Goal: Task Accomplishment & Management: Manage account settings

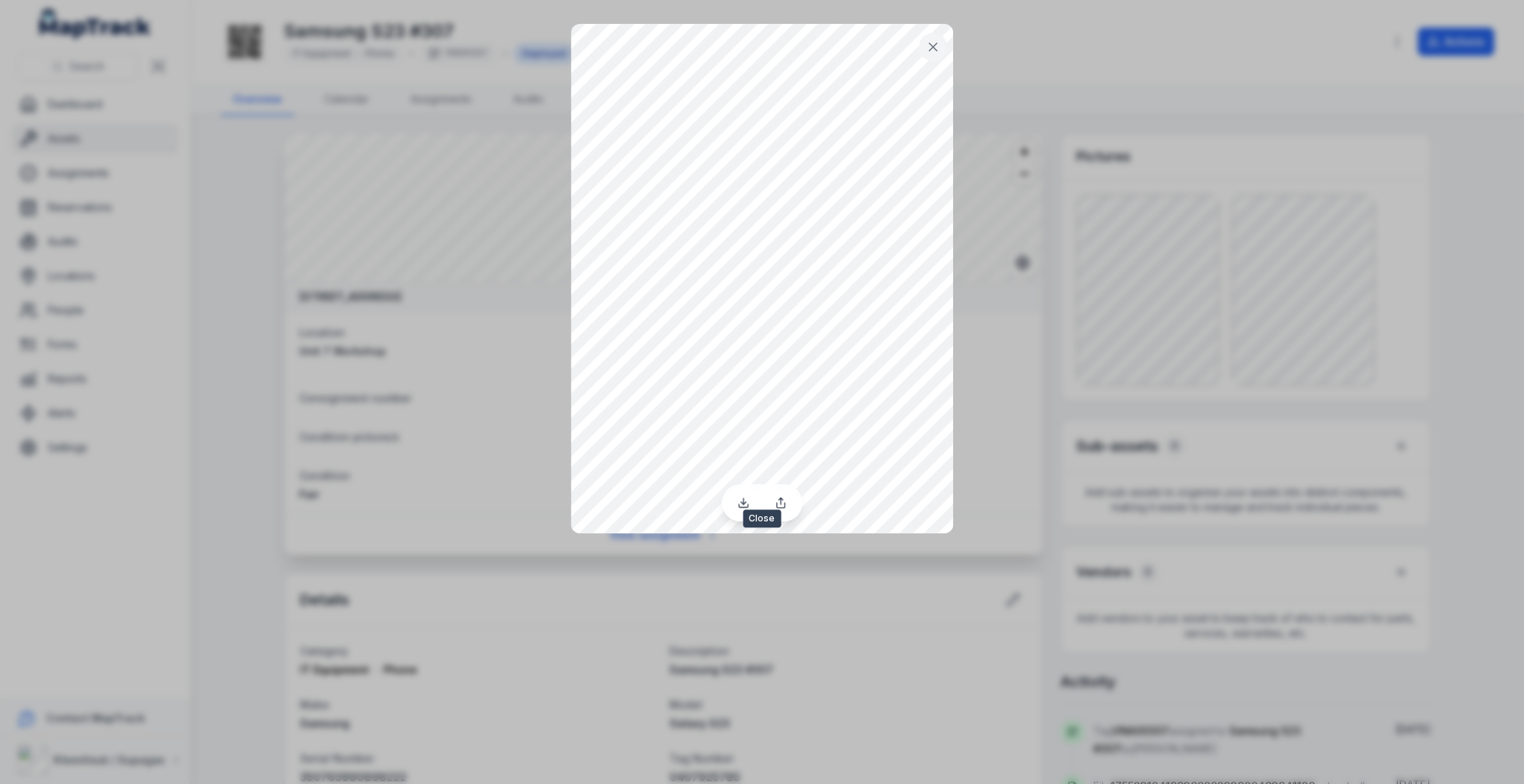
click at [938, 52] on icon at bounding box center [933, 47] width 15 height 15
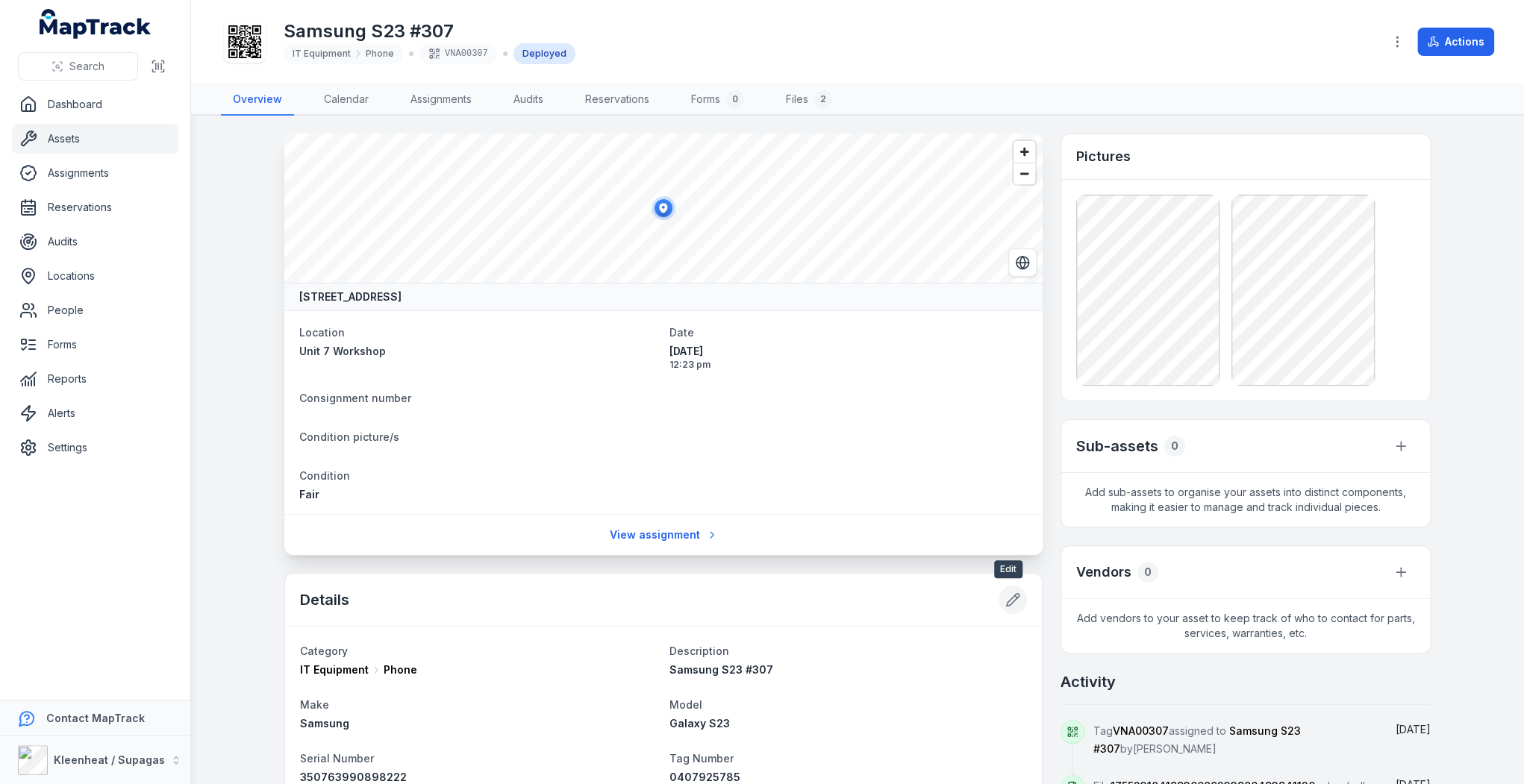
click at [1009, 599] on icon at bounding box center [1013, 600] width 13 height 13
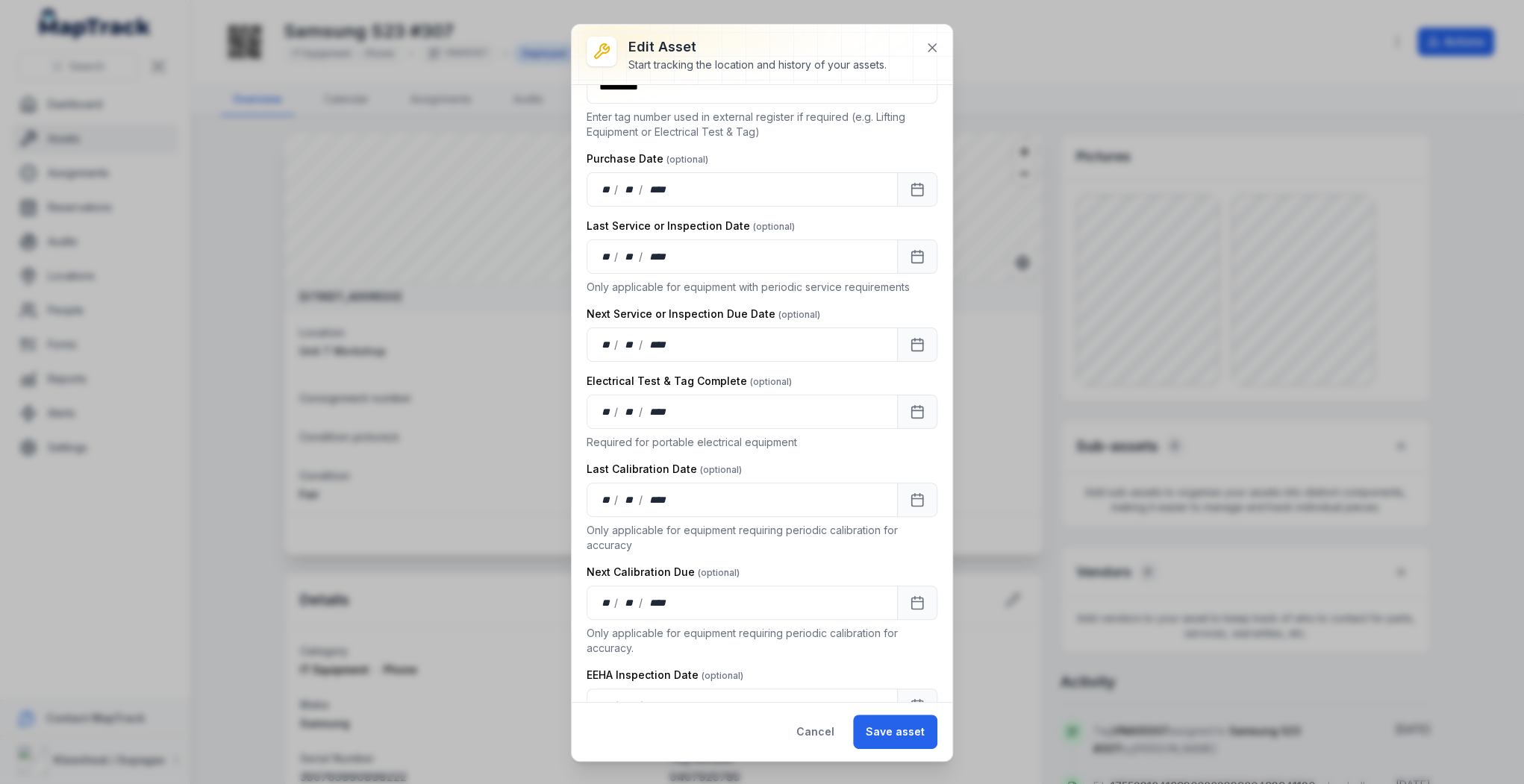
type input "*****"
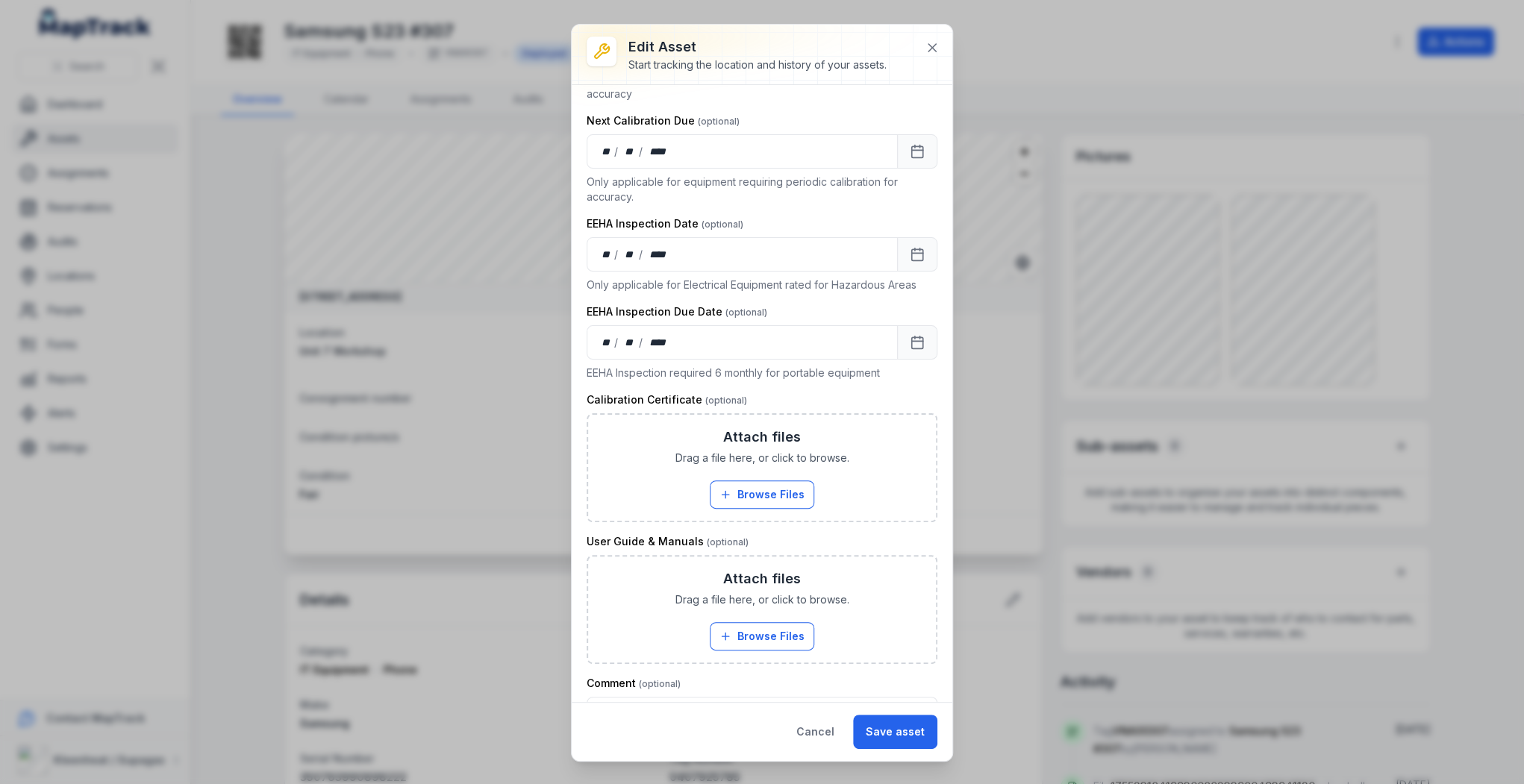
scroll to position [897, 0]
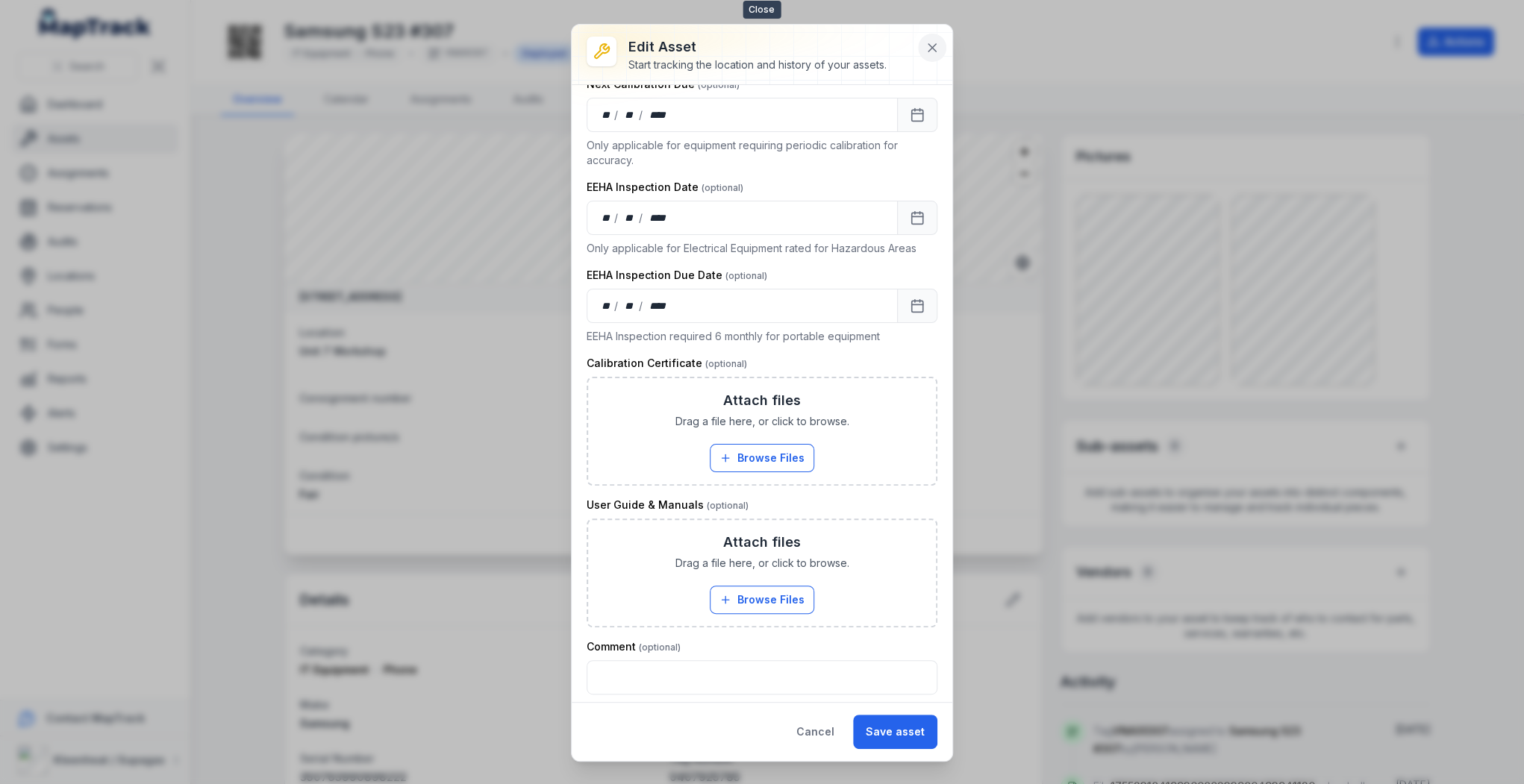
click at [939, 47] on button at bounding box center [931, 47] width 28 height 28
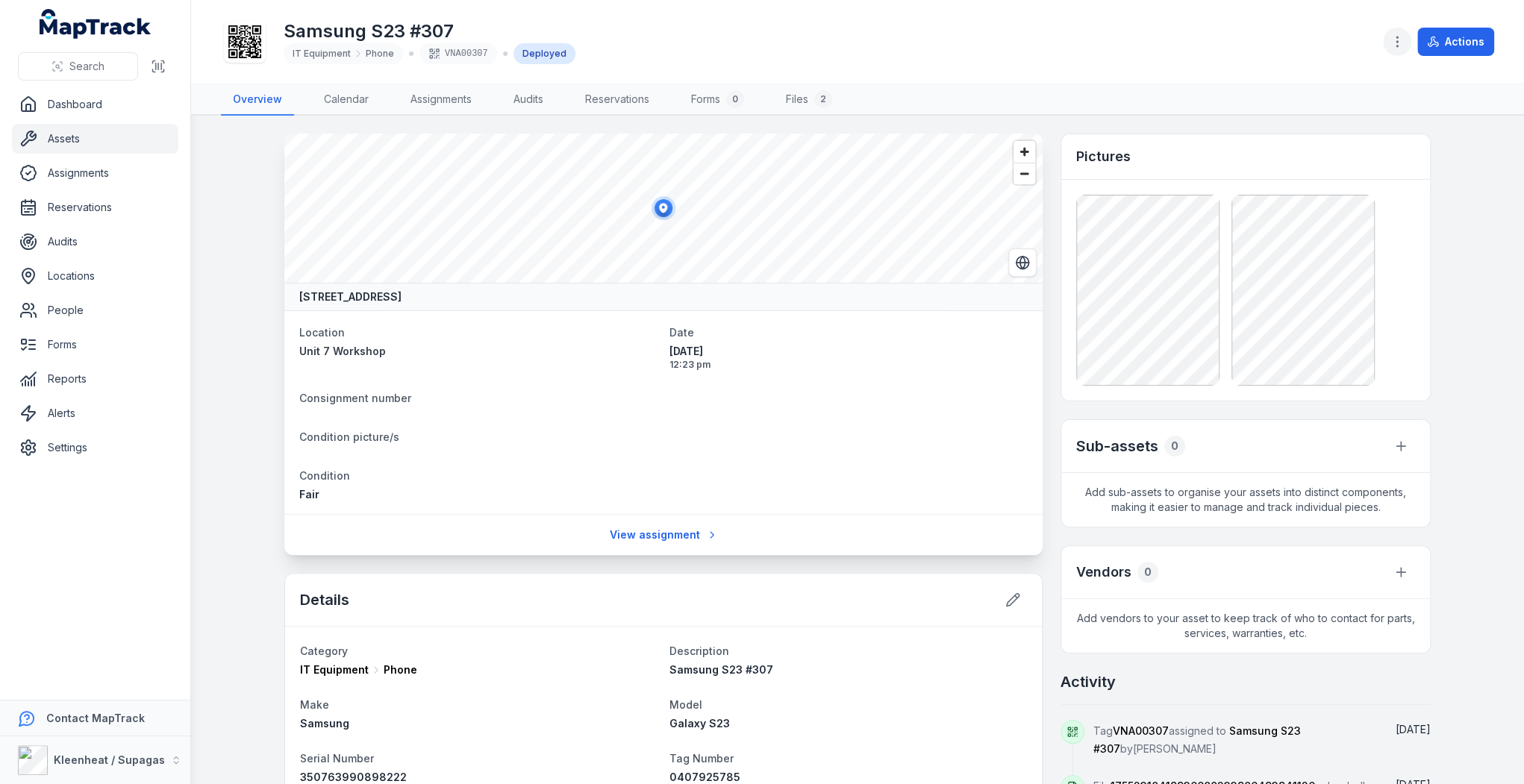
click at [1402, 44] on icon "button" at bounding box center [1397, 42] width 15 height 15
click at [1210, 361] on div "Toggle Navigation Samsung S23 #307 IT Equipment Phone VNA00307 Deployed Actions…" at bounding box center [858, 392] width 1333 height 784
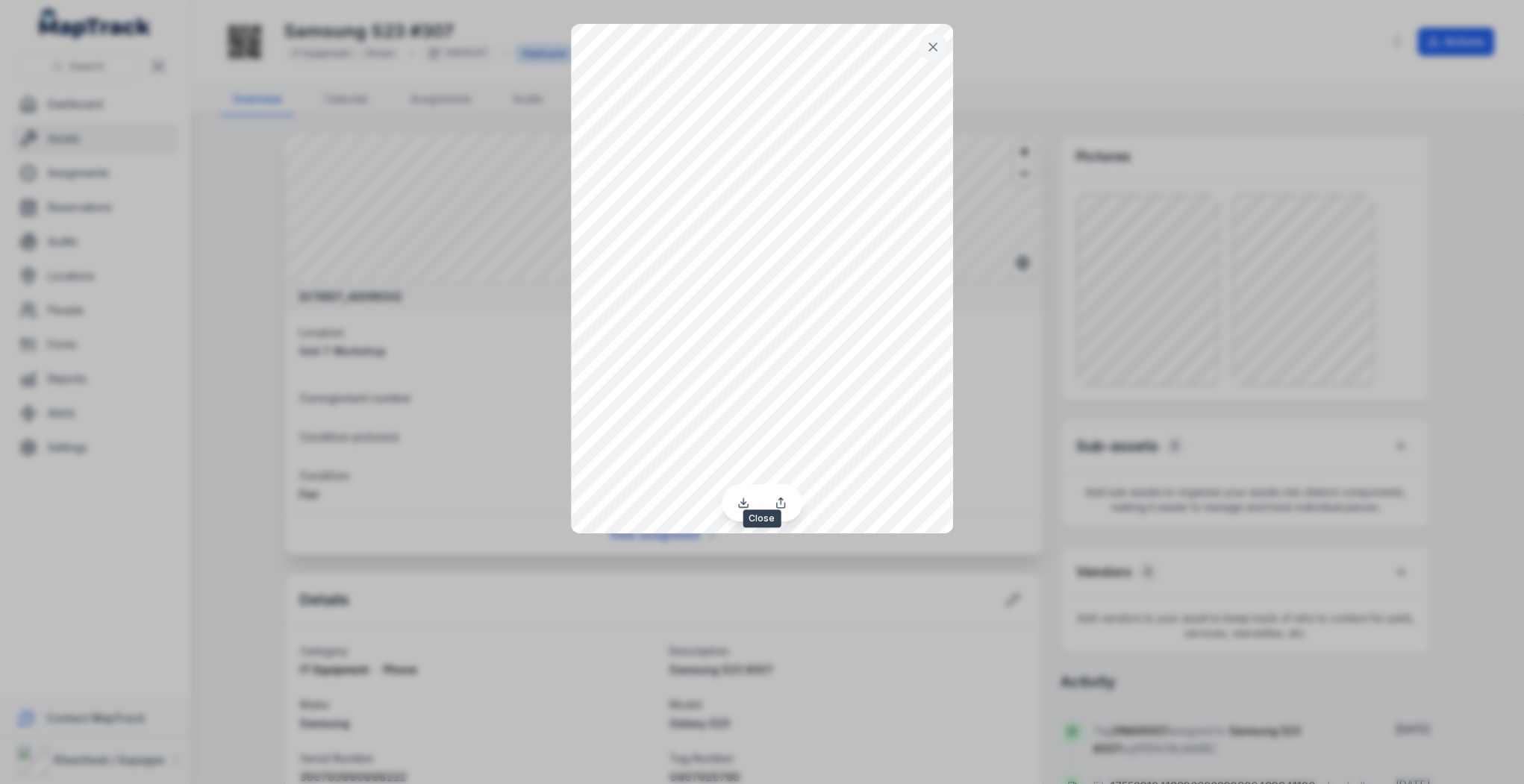
click at [932, 47] on icon at bounding box center [932, 47] width 7 height 7
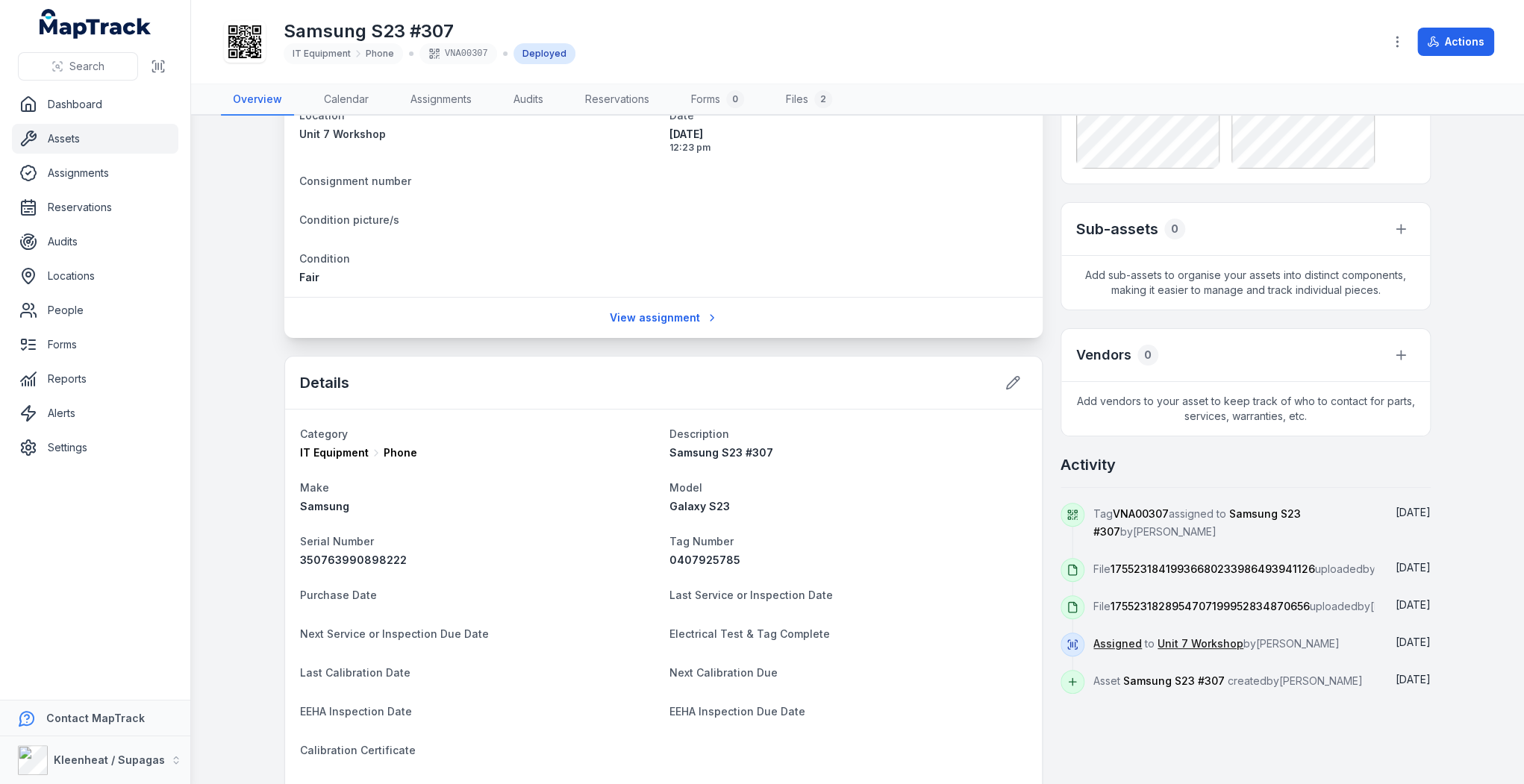
scroll to position [299, 0]
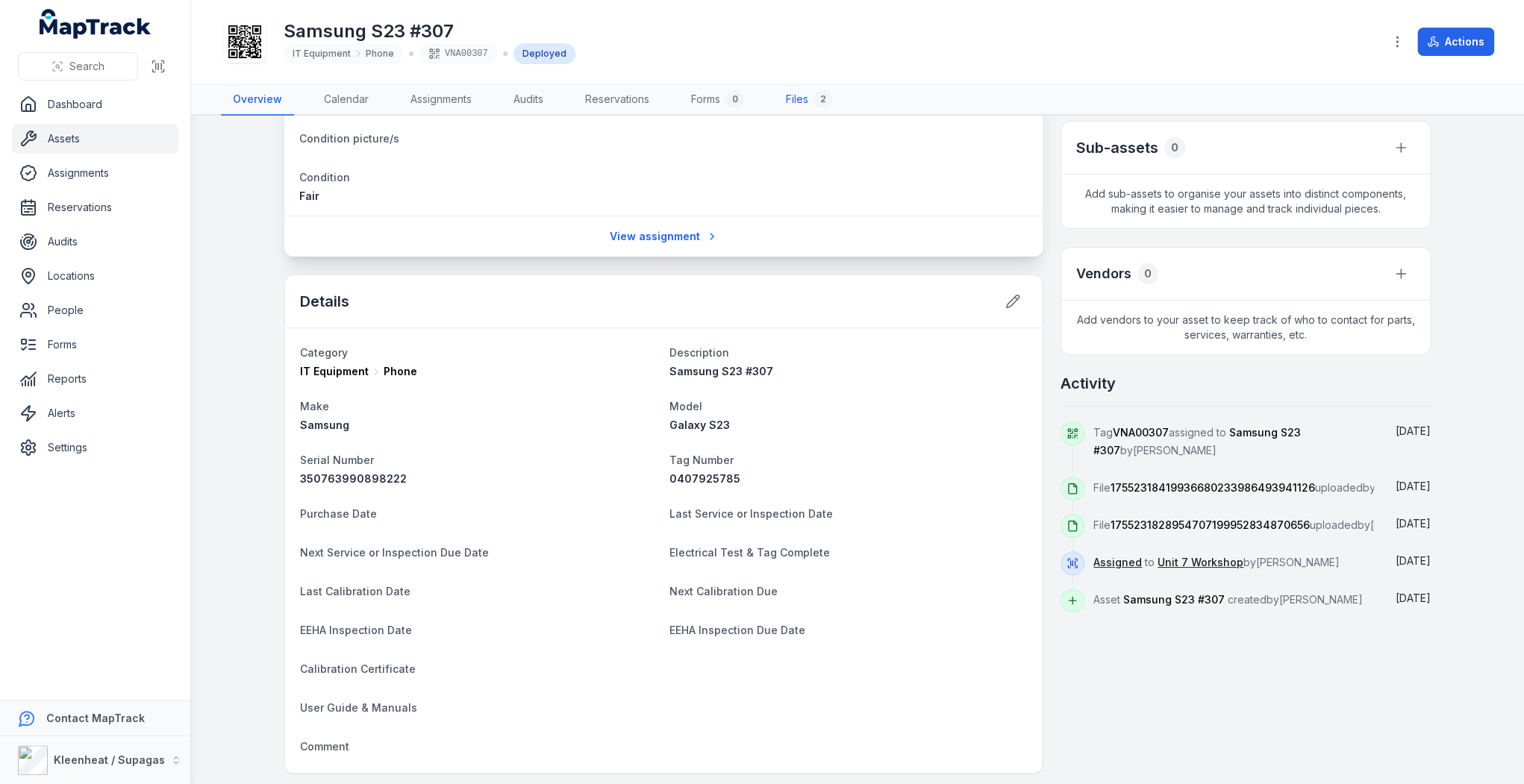
click at [800, 99] on link "Files 2" at bounding box center [809, 100] width 70 height 31
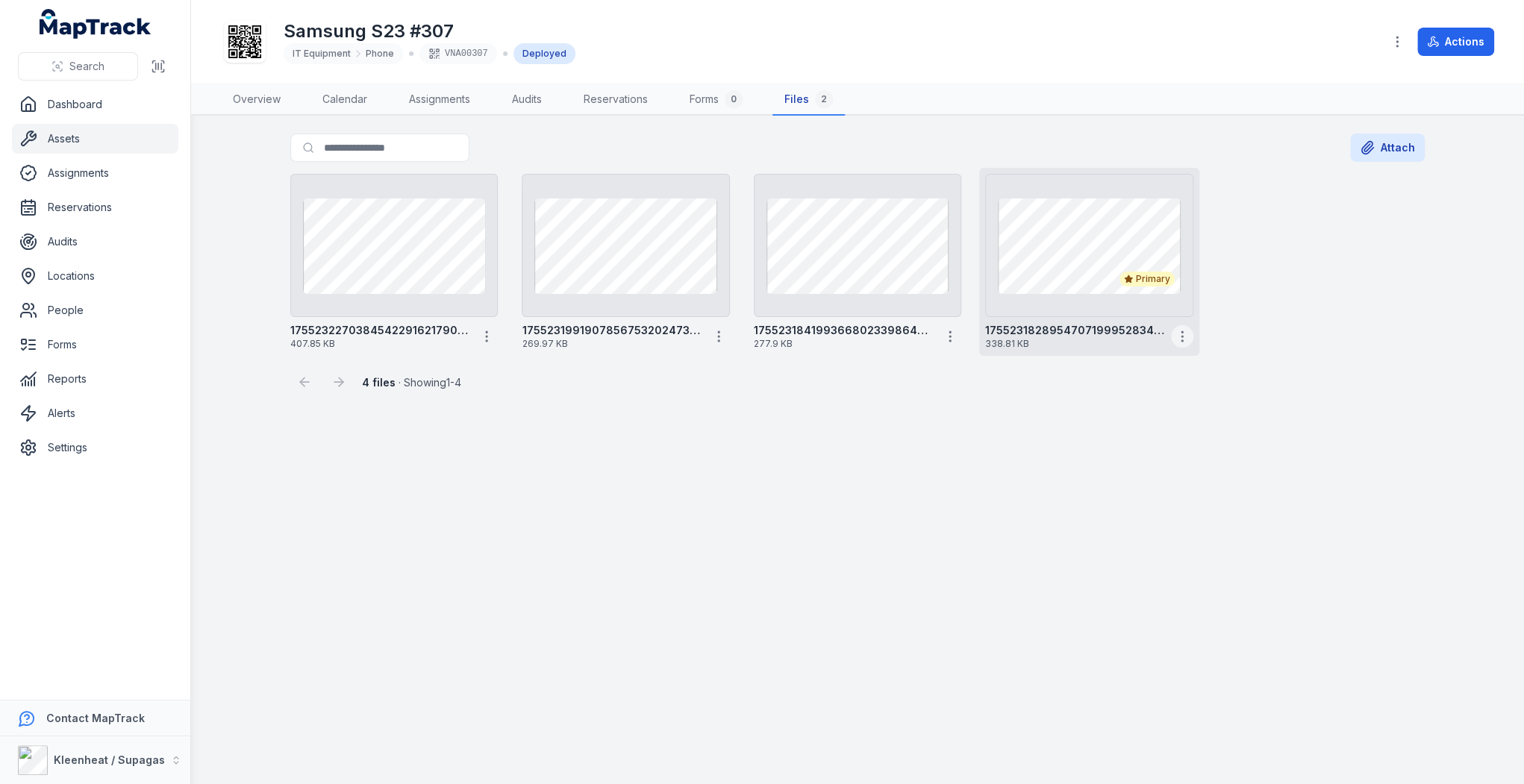
click at [1180, 337] on icon "button" at bounding box center [1182, 336] width 15 height 15
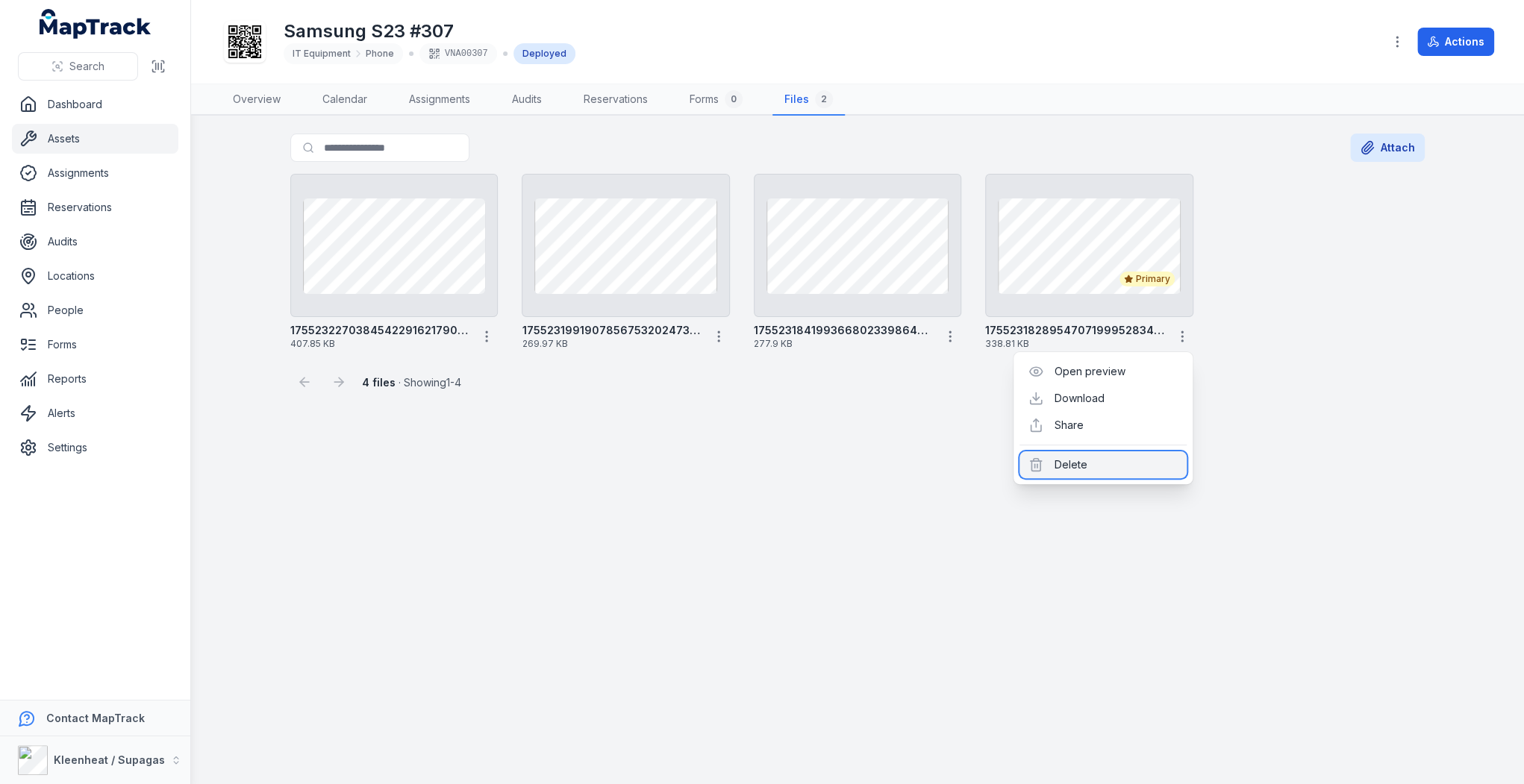
click at [1078, 472] on div "Delete" at bounding box center [1103, 464] width 167 height 26
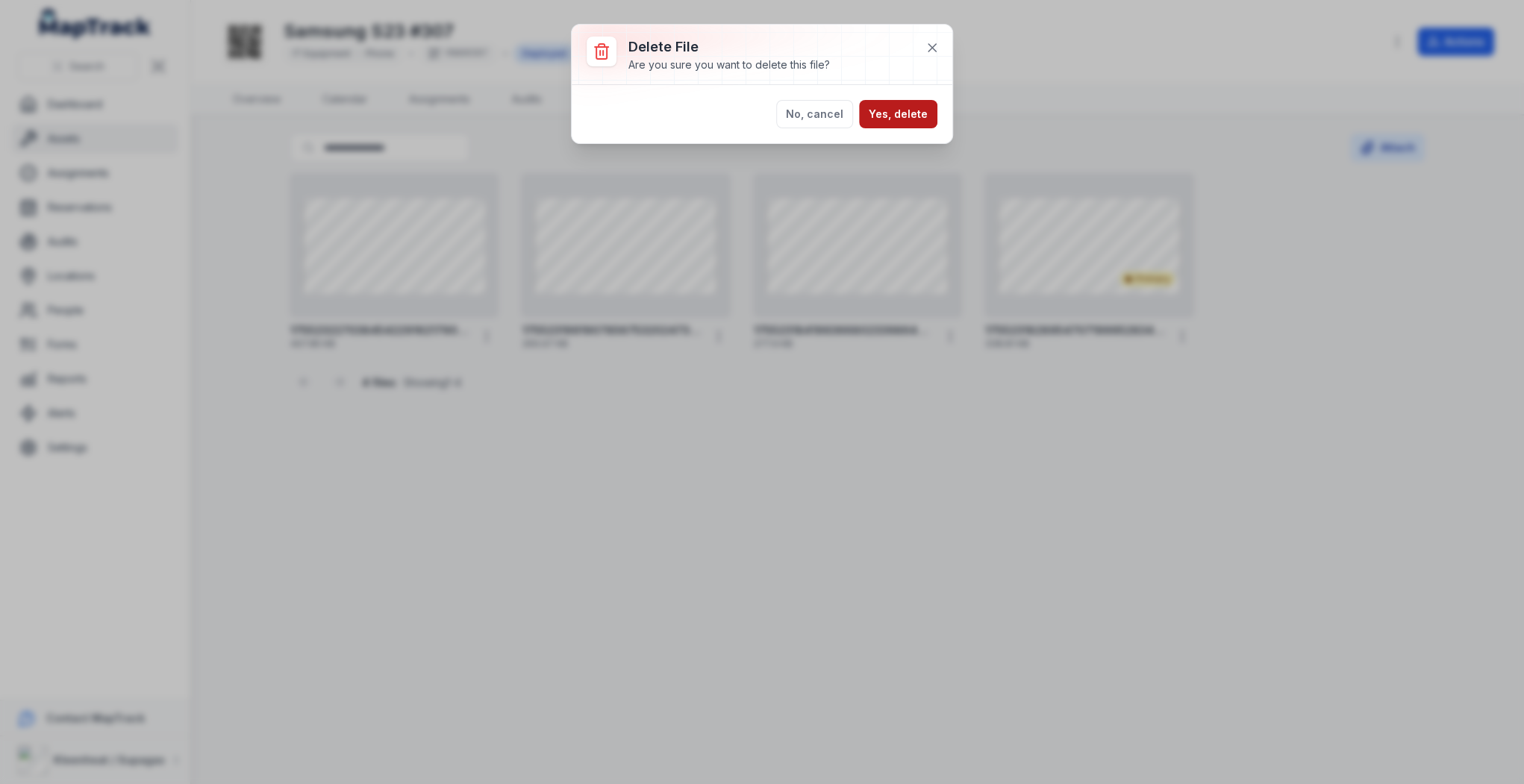
click at [914, 123] on button "Yes, delete" at bounding box center [899, 114] width 79 height 28
